Goal: Navigation & Orientation: Find specific page/section

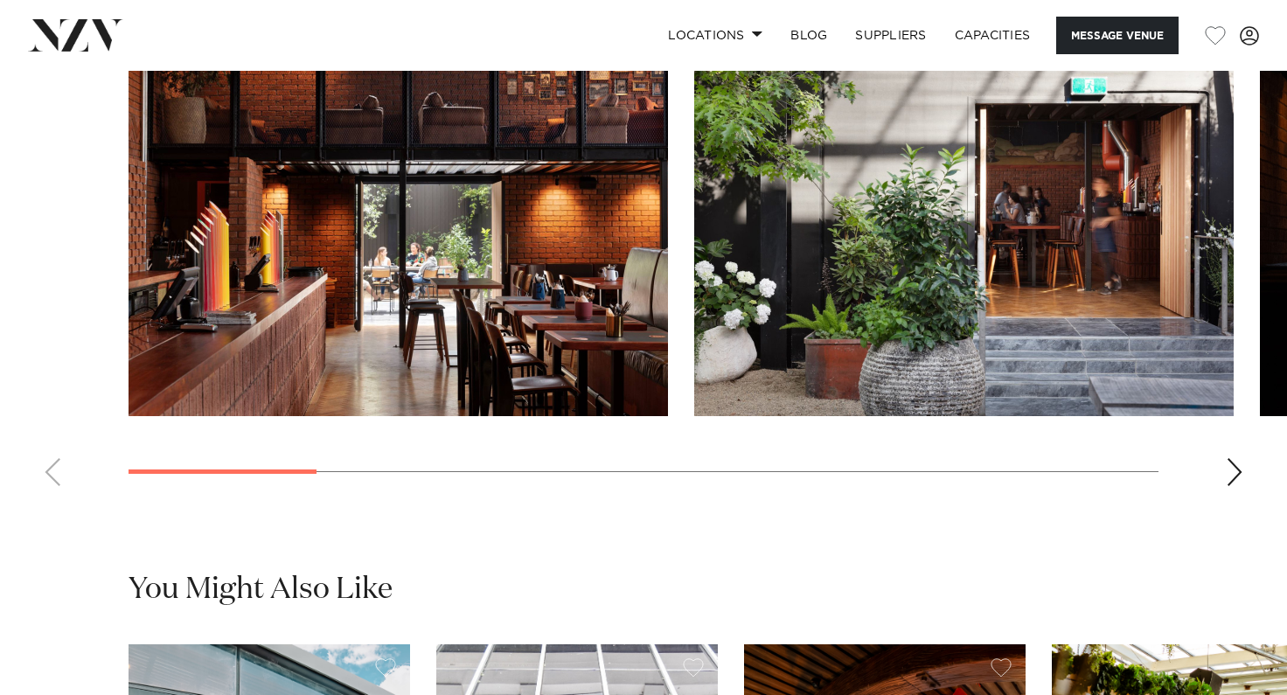
click at [1233, 486] on div "Next slide" at bounding box center [1234, 472] width 17 height 28
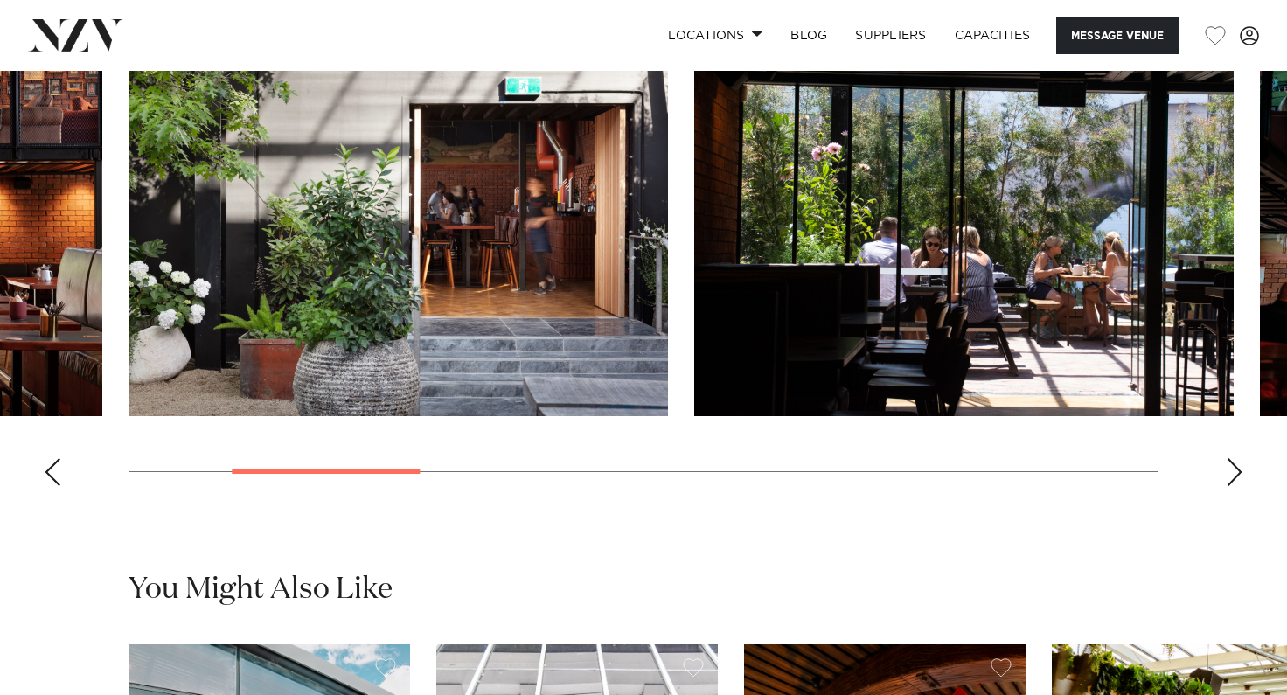
click at [1233, 486] on div "Next slide" at bounding box center [1234, 472] width 17 height 28
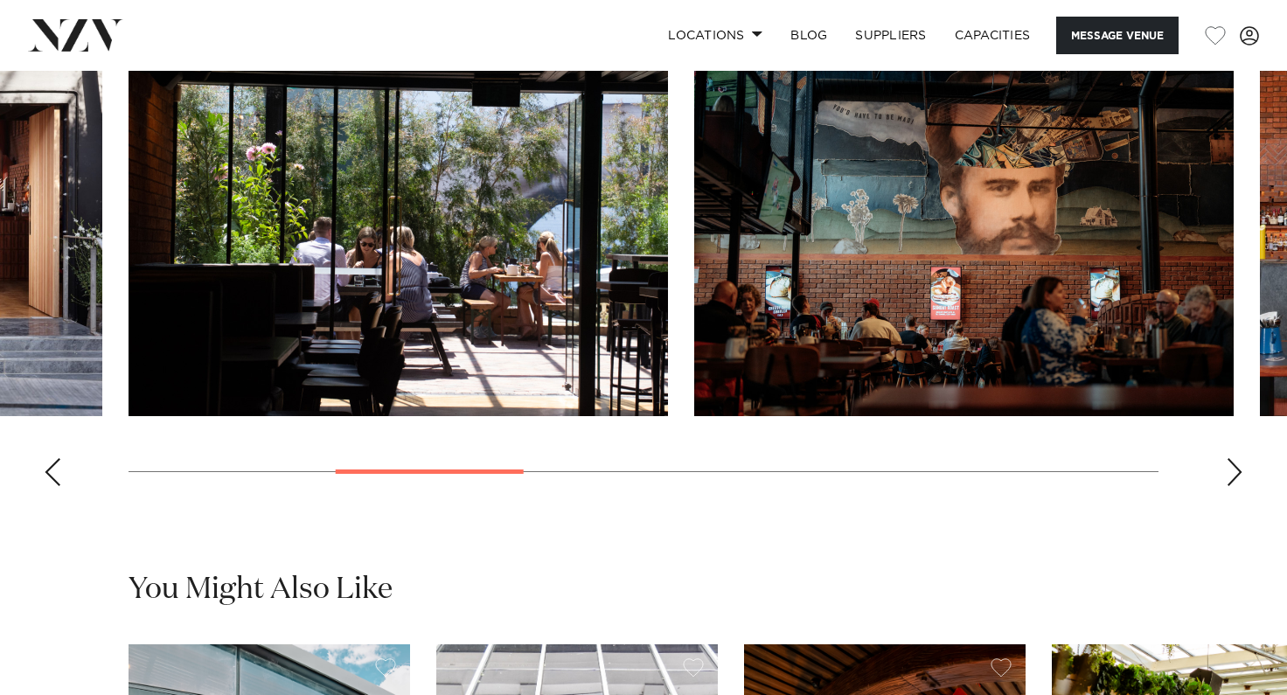
click at [1233, 486] on div "Next slide" at bounding box center [1234, 472] width 17 height 28
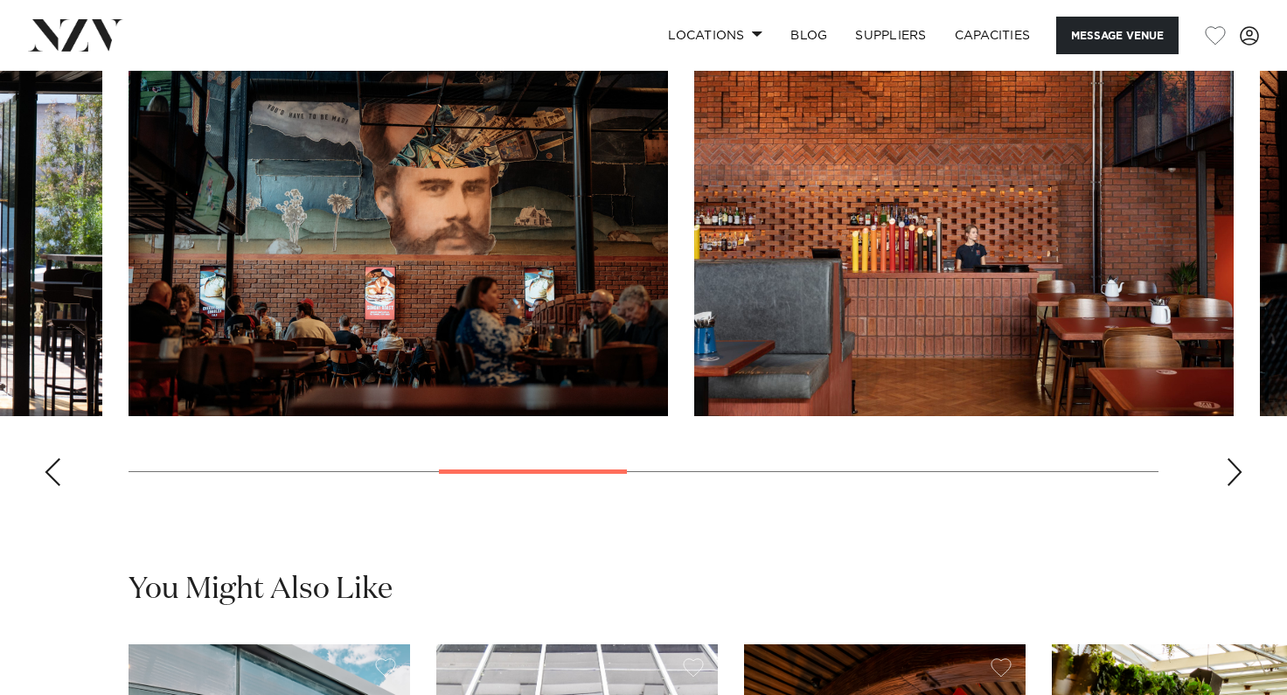
click at [1233, 486] on div "Next slide" at bounding box center [1234, 472] width 17 height 28
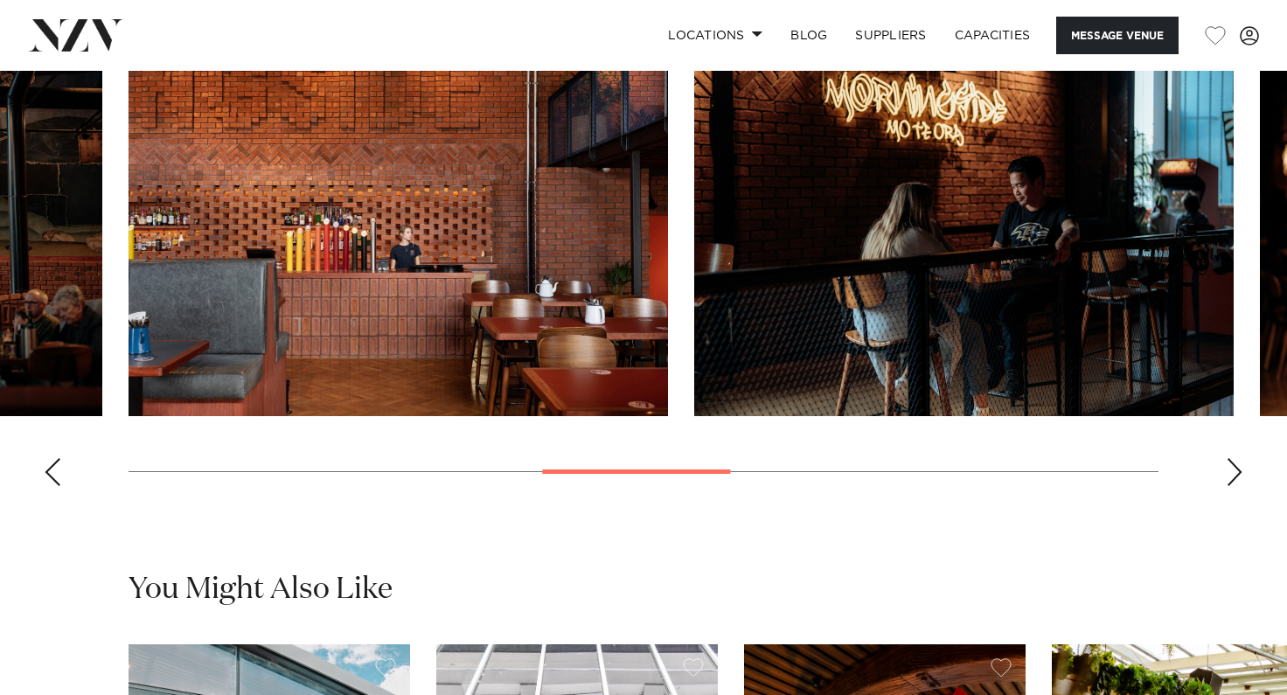
click at [1233, 486] on div "Next slide" at bounding box center [1234, 472] width 17 height 28
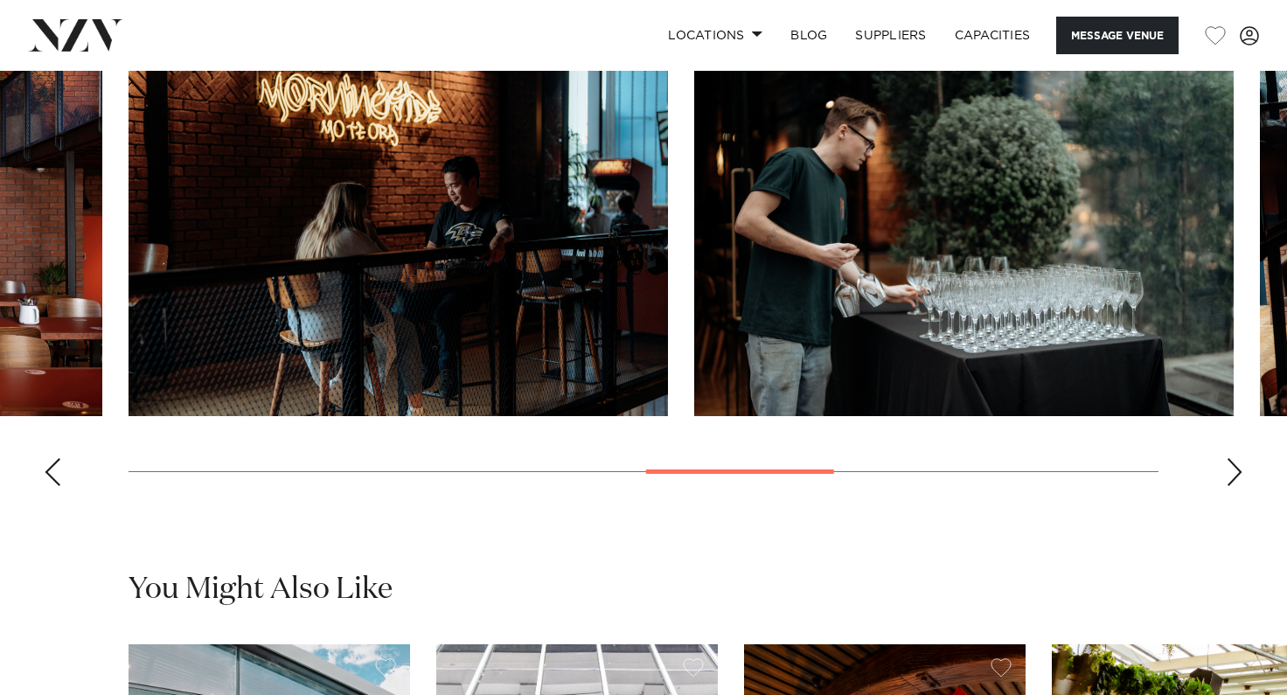
click at [1233, 486] on div "Next slide" at bounding box center [1234, 472] width 17 height 28
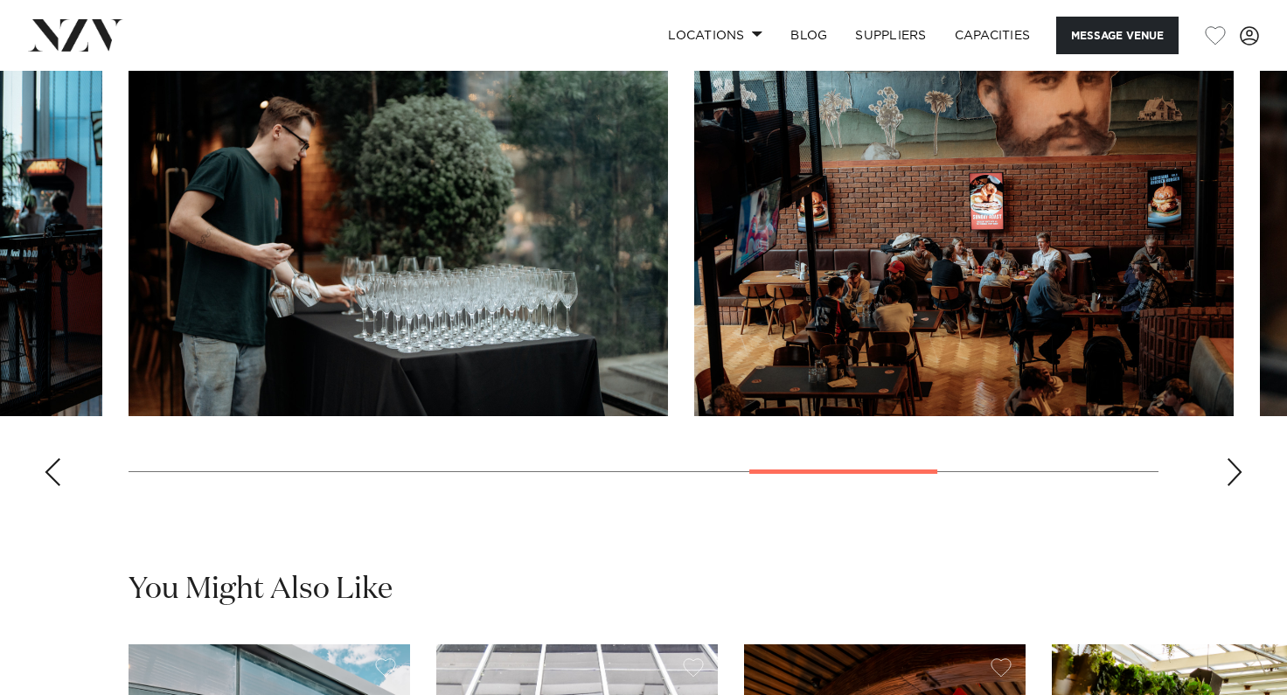
click at [1233, 486] on div "Next slide" at bounding box center [1234, 472] width 17 height 28
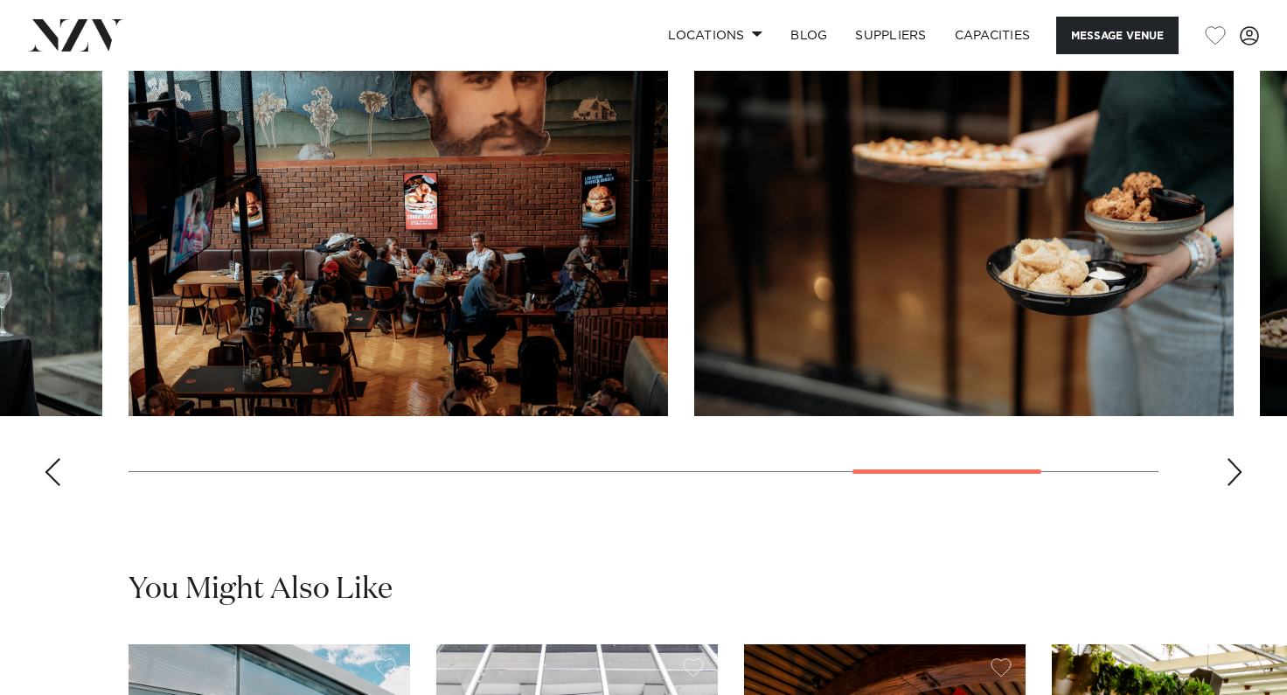
click at [1233, 486] on div "Next slide" at bounding box center [1234, 472] width 17 height 28
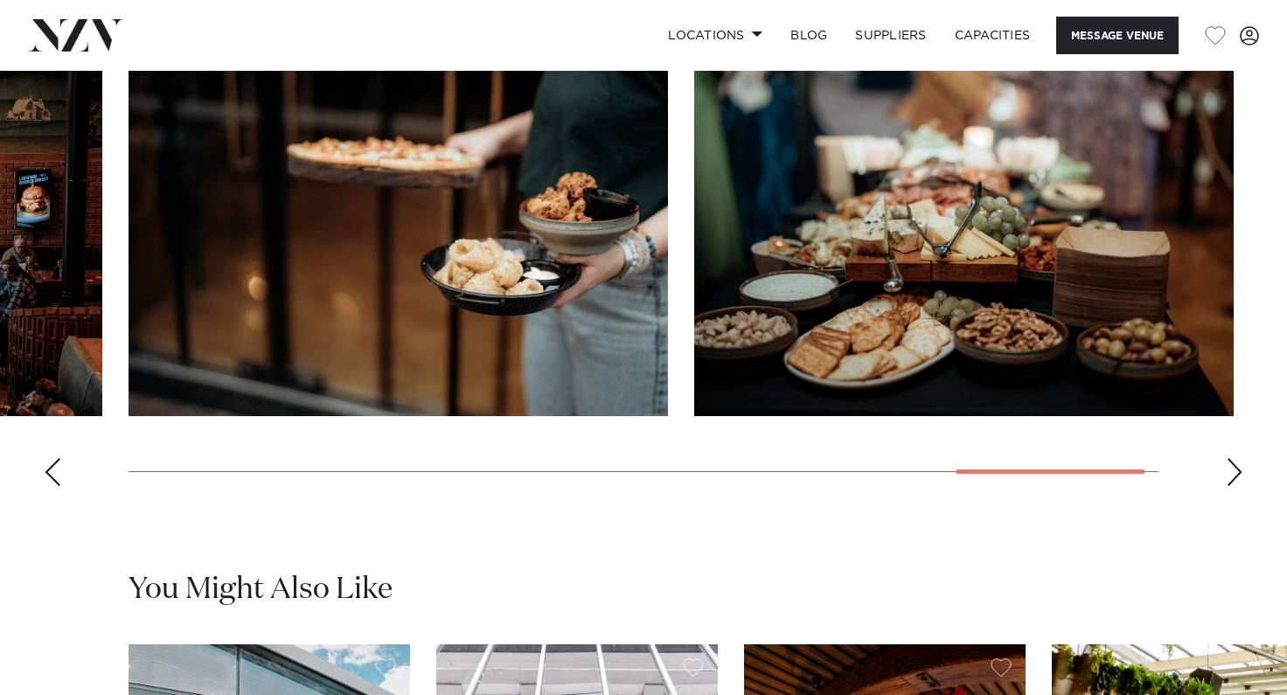
click at [1233, 486] on div "Next slide" at bounding box center [1234, 472] width 17 height 28
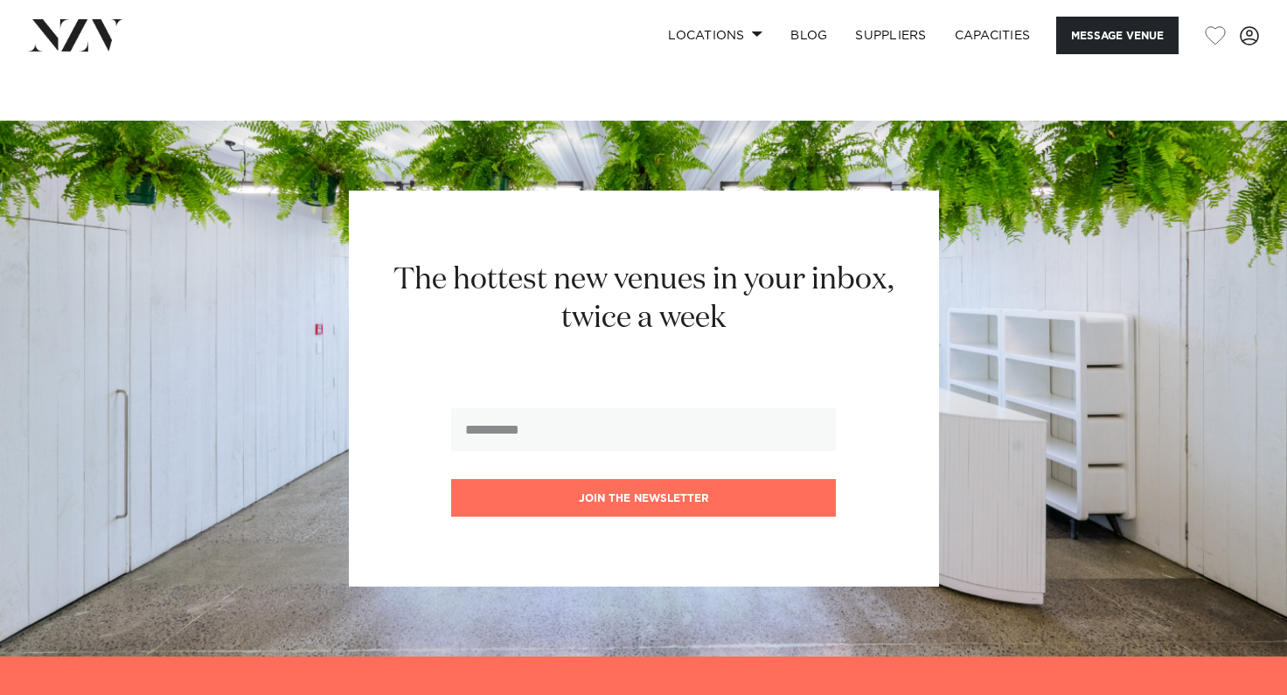
scroll to position [3411, 0]
